Goal: Task Accomplishment & Management: Use online tool/utility

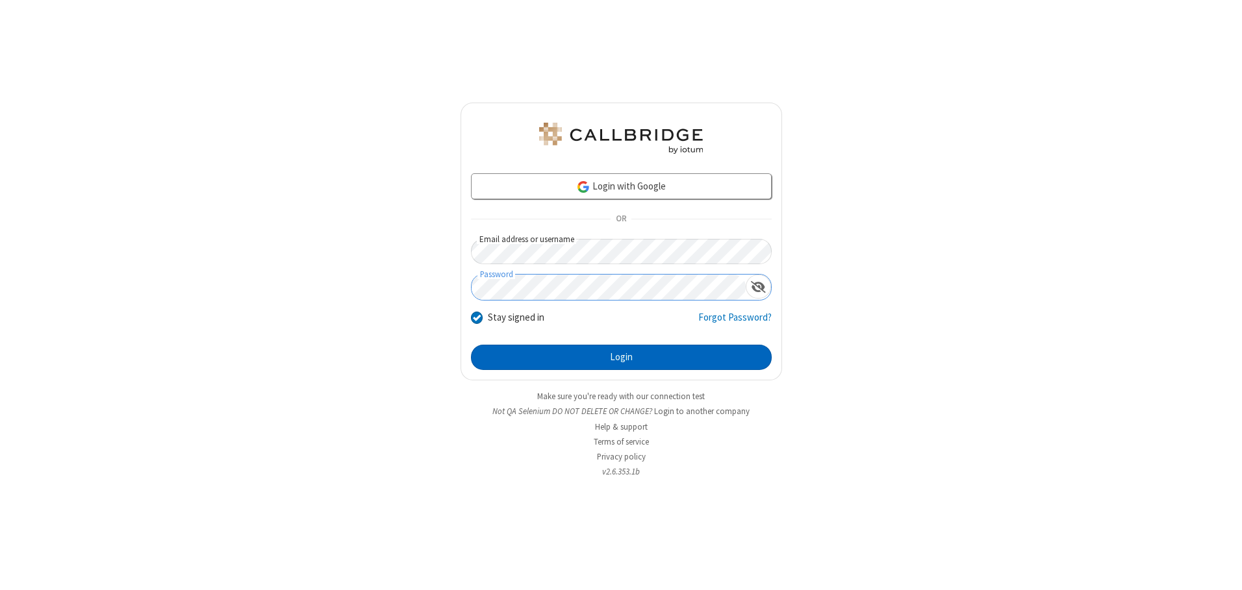
click at [621, 357] on button "Login" at bounding box center [621, 358] width 301 height 26
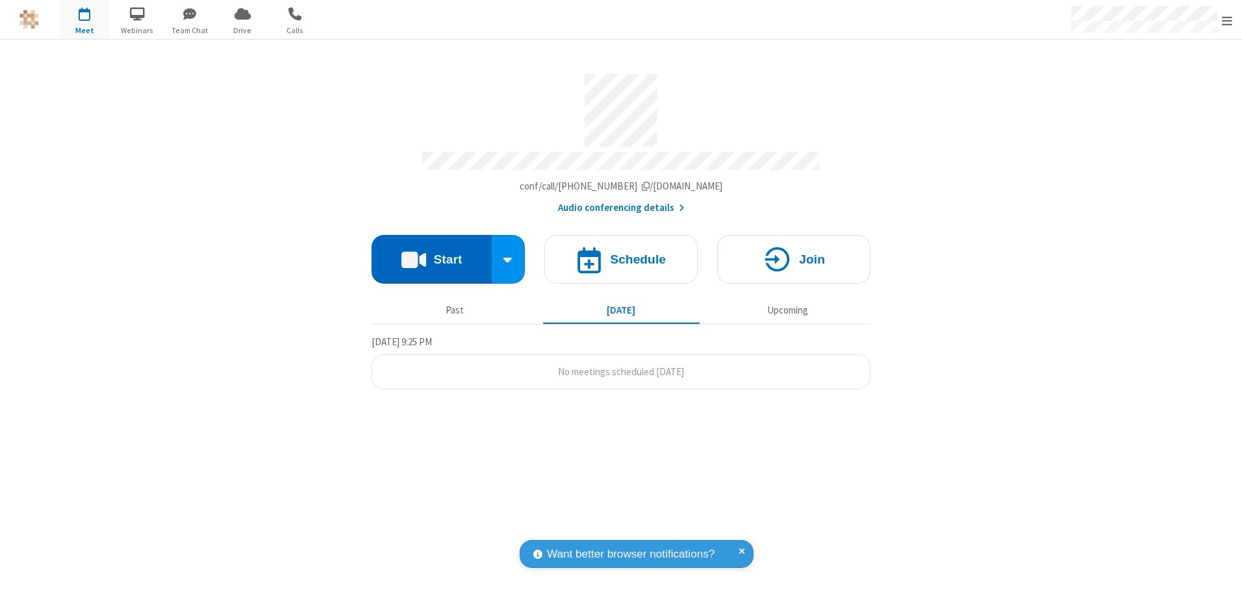
click at [431, 255] on button "Start" at bounding box center [431, 259] width 120 height 49
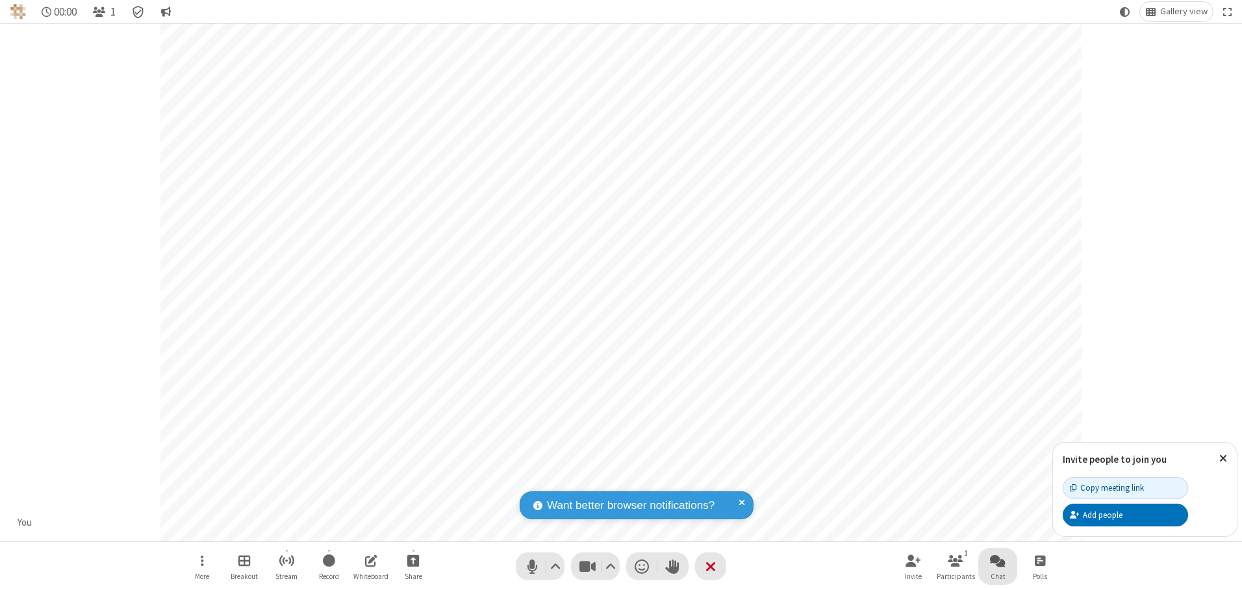
click at [998, 560] on span "Open chat" at bounding box center [998, 561] width 16 height 16
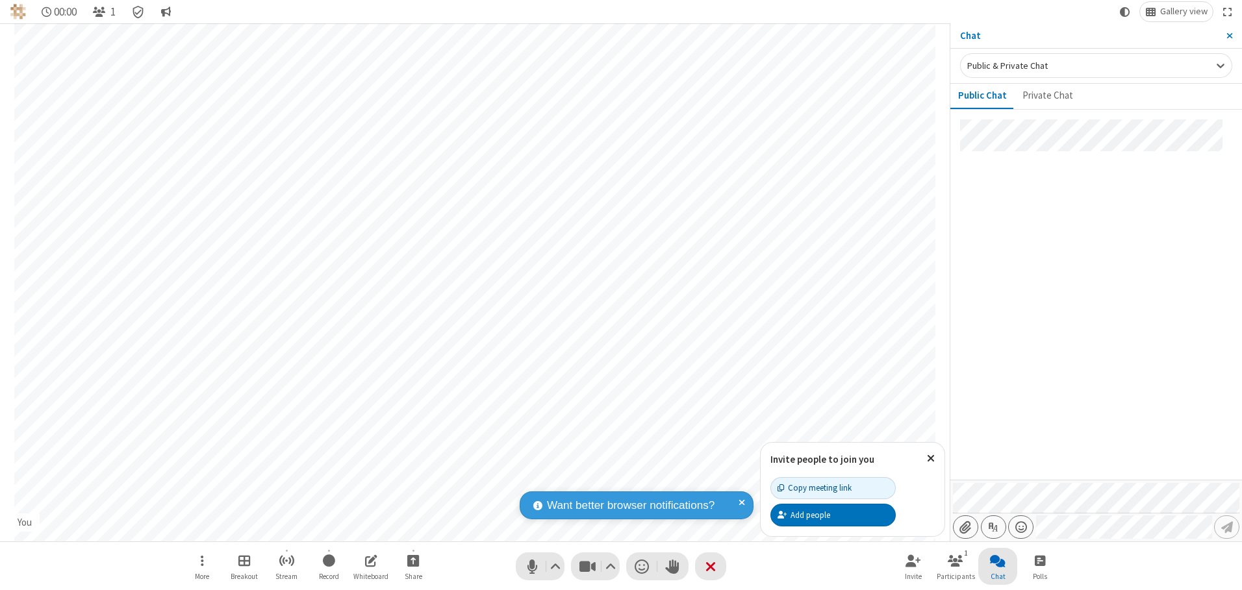
type input "C:\fakepath\doc_test.docx"
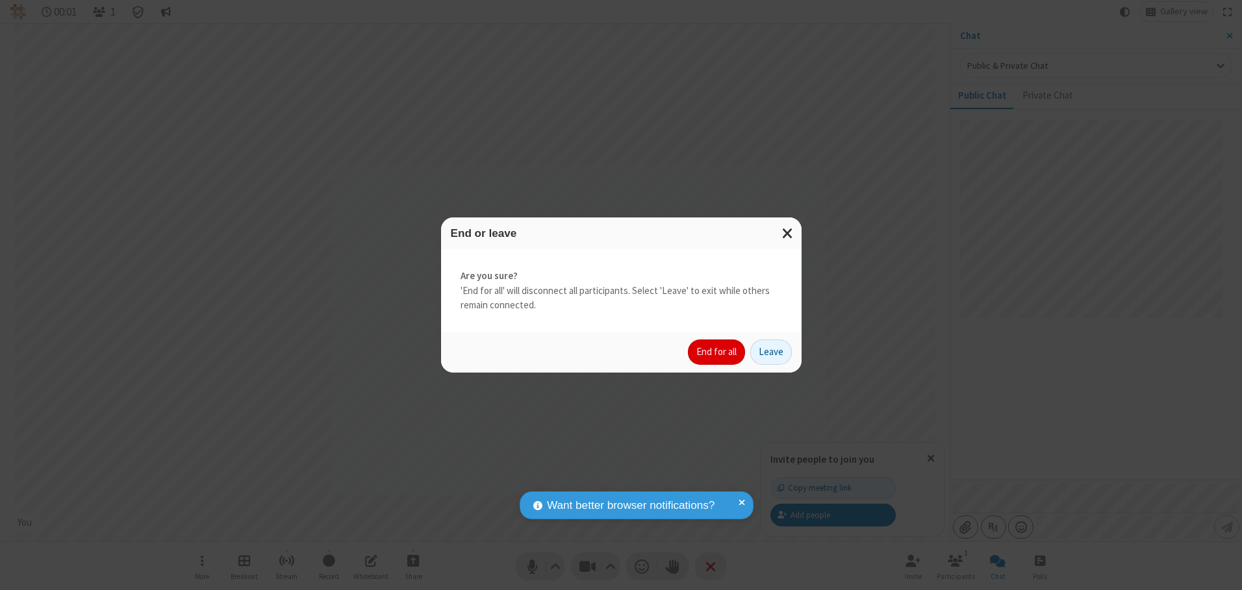
click at [717, 352] on button "End for all" at bounding box center [716, 353] width 57 height 26
